Goal: Navigation & Orientation: Find specific page/section

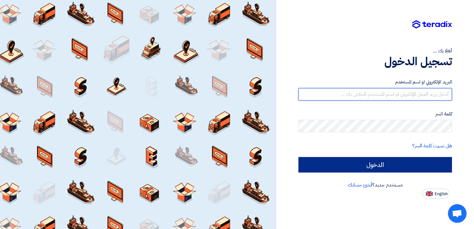
type input "[PERSON_NAME][EMAIL_ADDRESS][DOMAIN_NAME]"
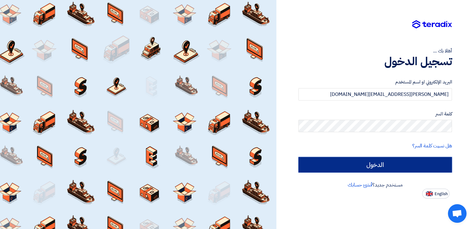
click at [361, 161] on input "الدخول" at bounding box center [376, 165] width 154 height 16
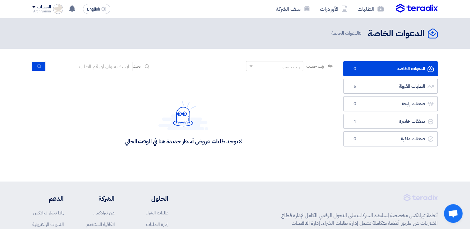
click at [32, 7] on span at bounding box center [33, 7] width 3 height 2
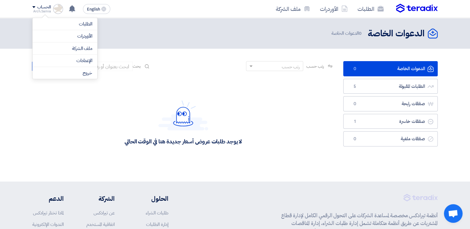
click at [138, 33] on div "الدعوات الخاصة الدعوات الخاصة 0 الدعوات الخاصة" at bounding box center [234, 33] width 405 height 12
